Goal: Complete application form

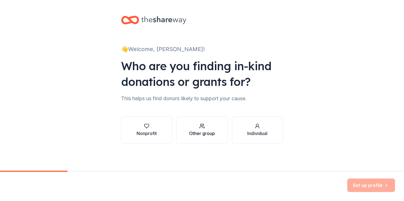
click at [205, 130] on div "Other group" at bounding box center [202, 133] width 26 height 7
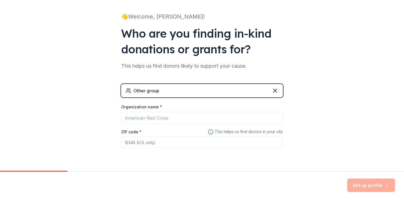
scroll to position [33, 0]
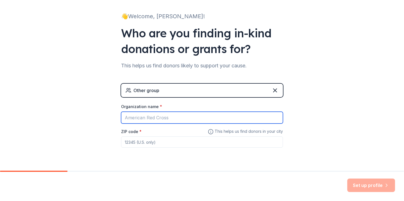
click at [157, 119] on input "Organization name *" at bounding box center [202, 118] width 162 height 12
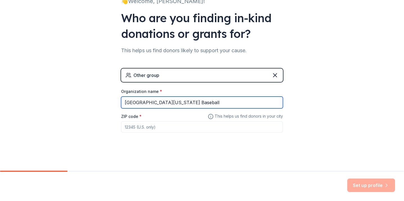
type input "[GEOGRAPHIC_DATA][US_STATE] Baseball"
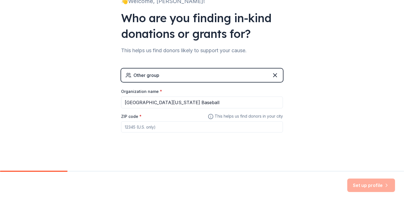
click at [145, 127] on input "ZIP code *" at bounding box center [202, 126] width 162 height 11
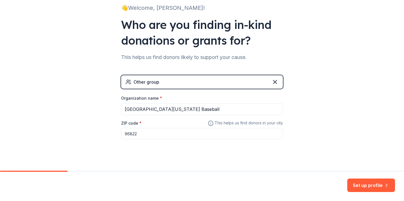
scroll to position [39, 0]
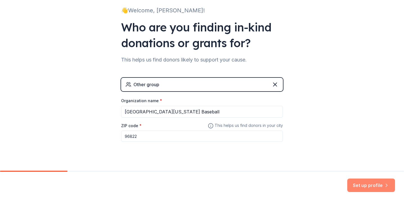
type input "96822"
click at [369, 186] on button "Set up profile" at bounding box center [371, 185] width 48 height 13
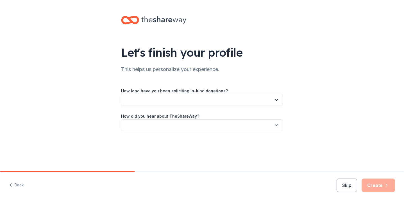
click at [270, 101] on button "button" at bounding box center [202, 100] width 162 height 12
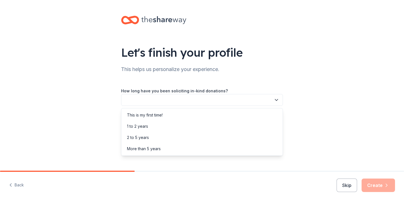
click at [309, 77] on div "Let's finish your profile This helps us personalize your experience. How long h…" at bounding box center [202, 79] width 404 height 158
